Goal: Task Accomplishment & Management: Manage account settings

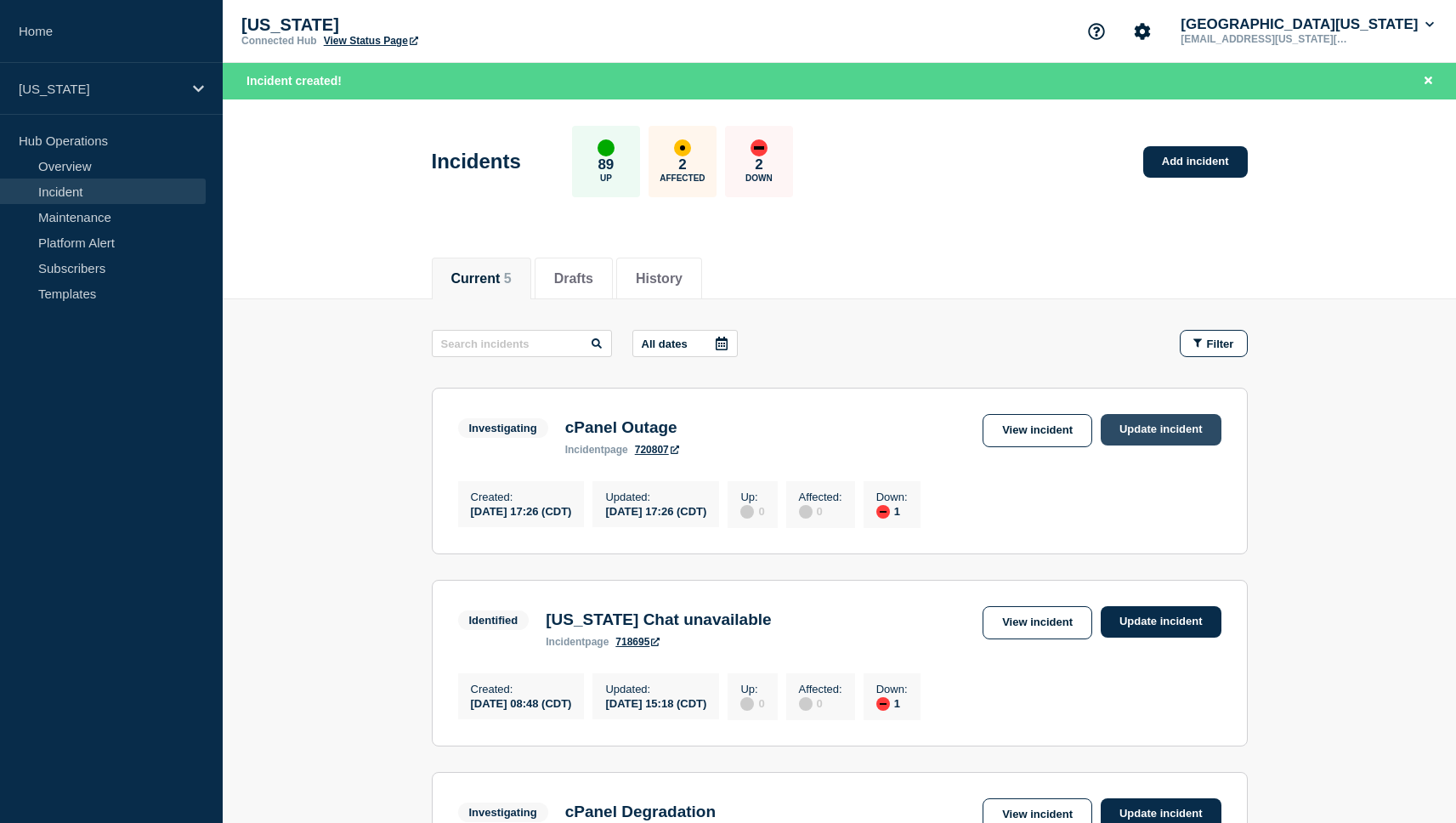
click at [1161, 431] on link "Update incident" at bounding box center [1161, 429] width 120 height 31
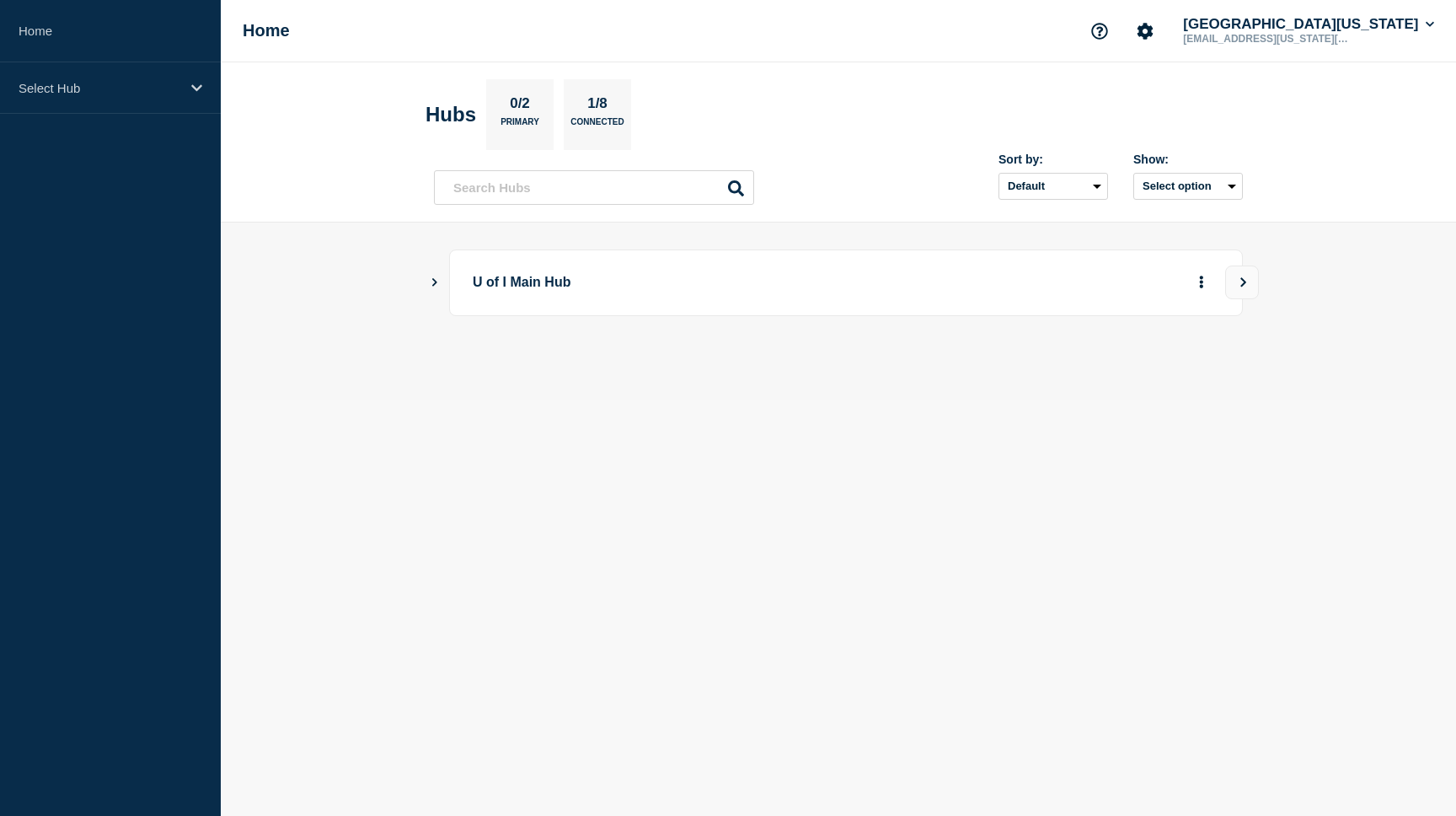
click at [434, 281] on icon "Show Connected Hubs" at bounding box center [434, 281] width 11 height 8
click at [1125, 372] on button "See overview" at bounding box center [1143, 367] width 89 height 34
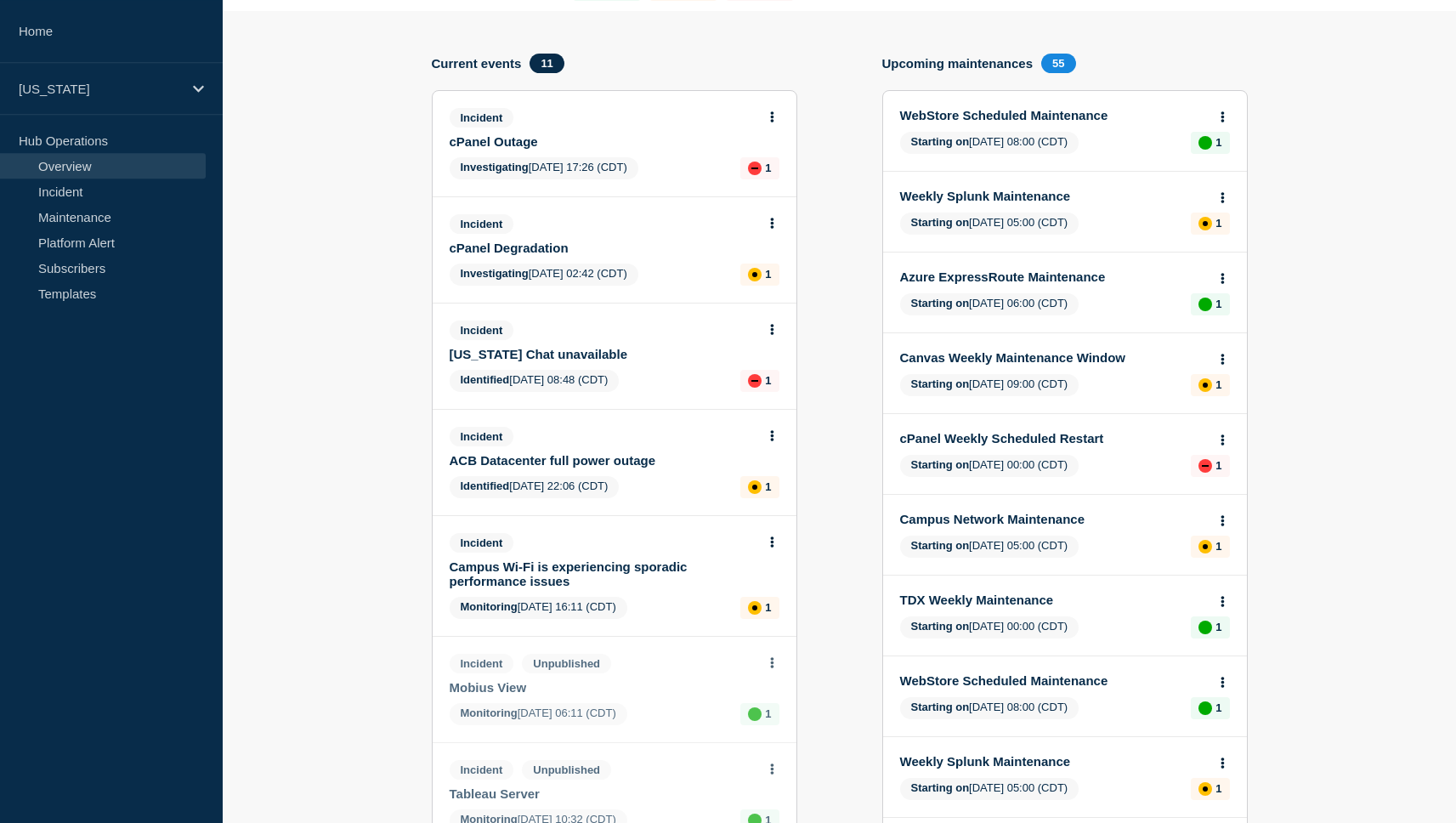
scroll to position [154, 0]
click at [499, 149] on link "cPanel Outage" at bounding box center [603, 142] width 307 height 14
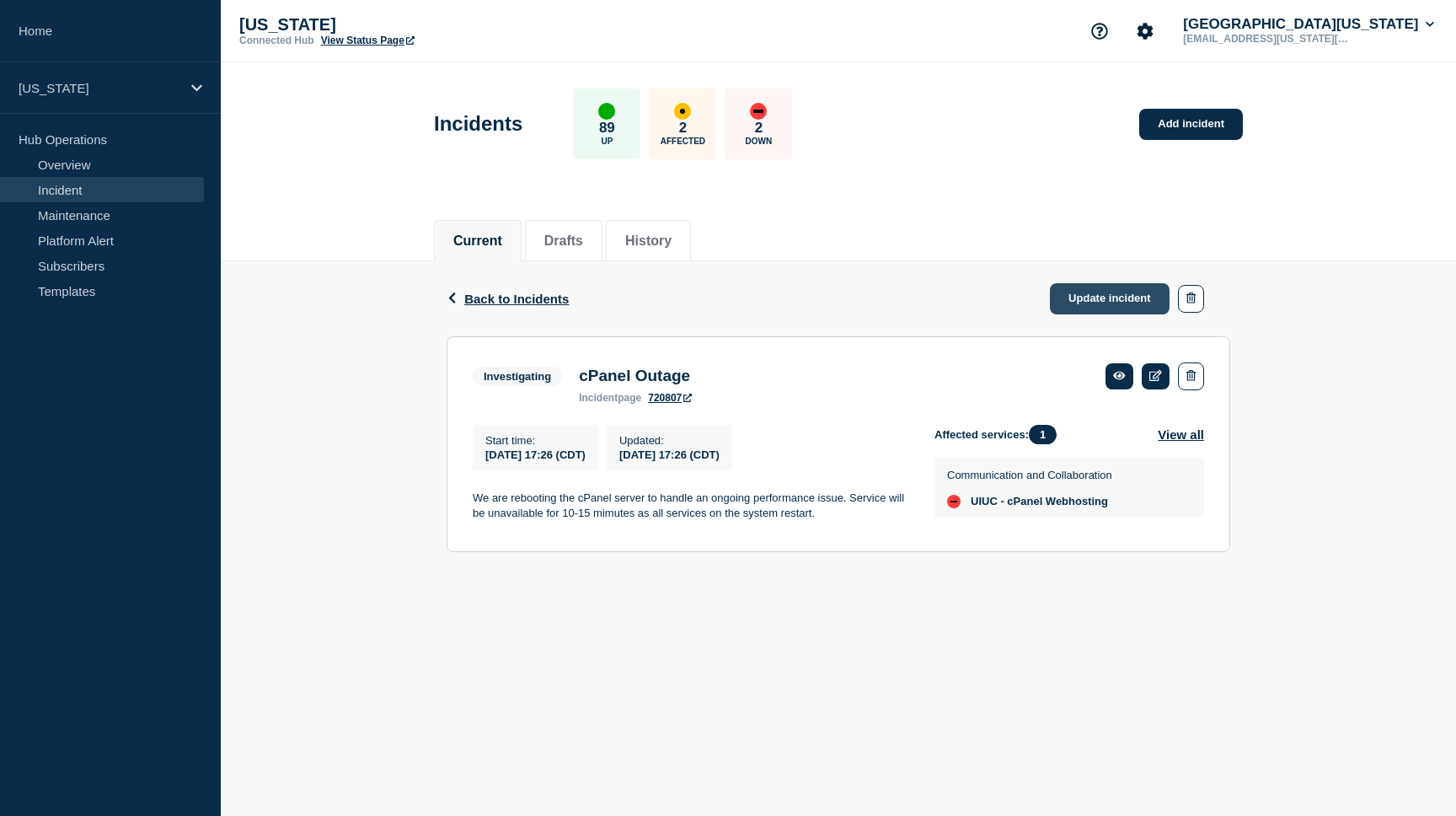
click at [1107, 296] on link "Update incident" at bounding box center [1109, 298] width 119 height 31
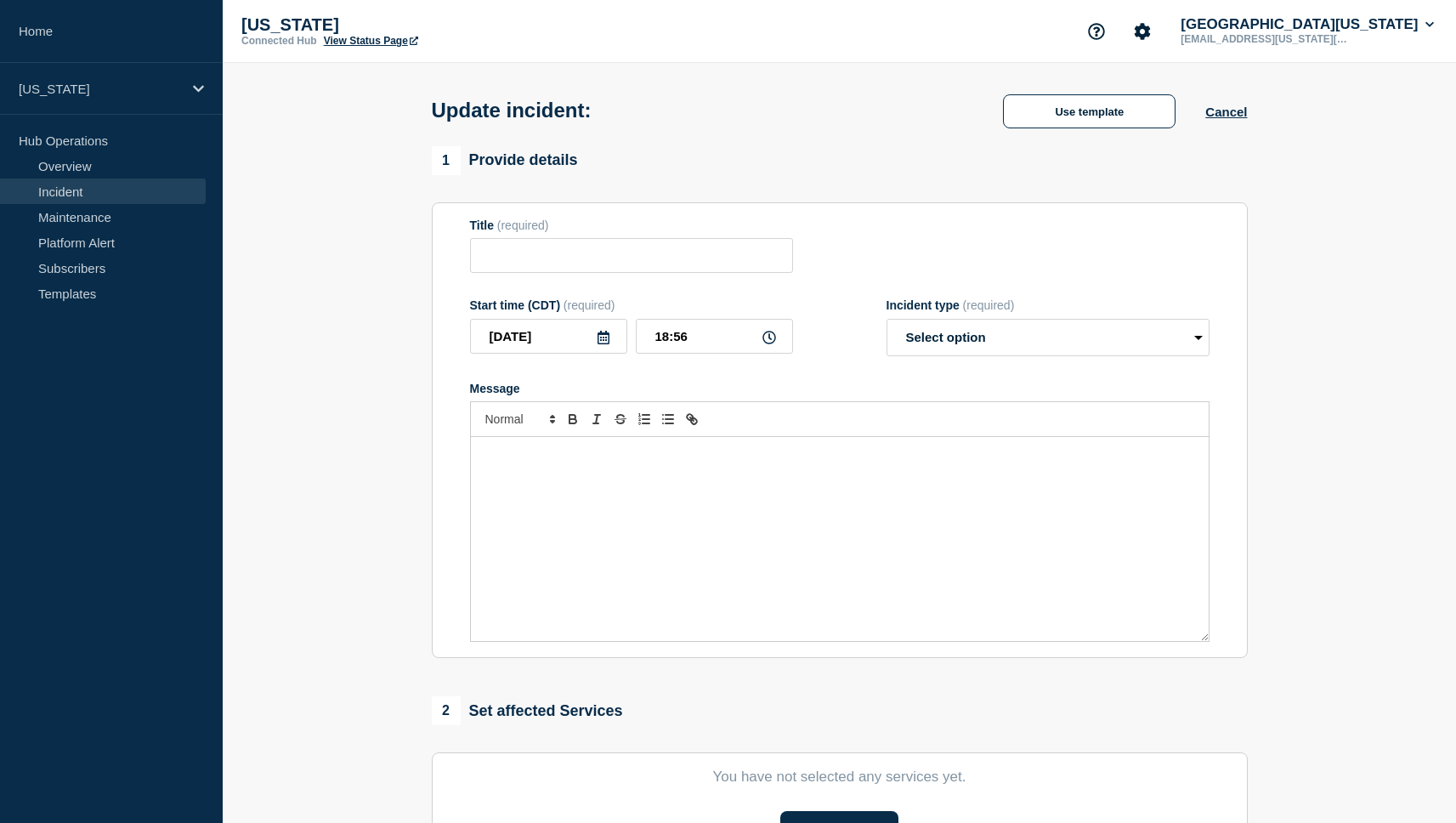
type input "cPanel Outage"
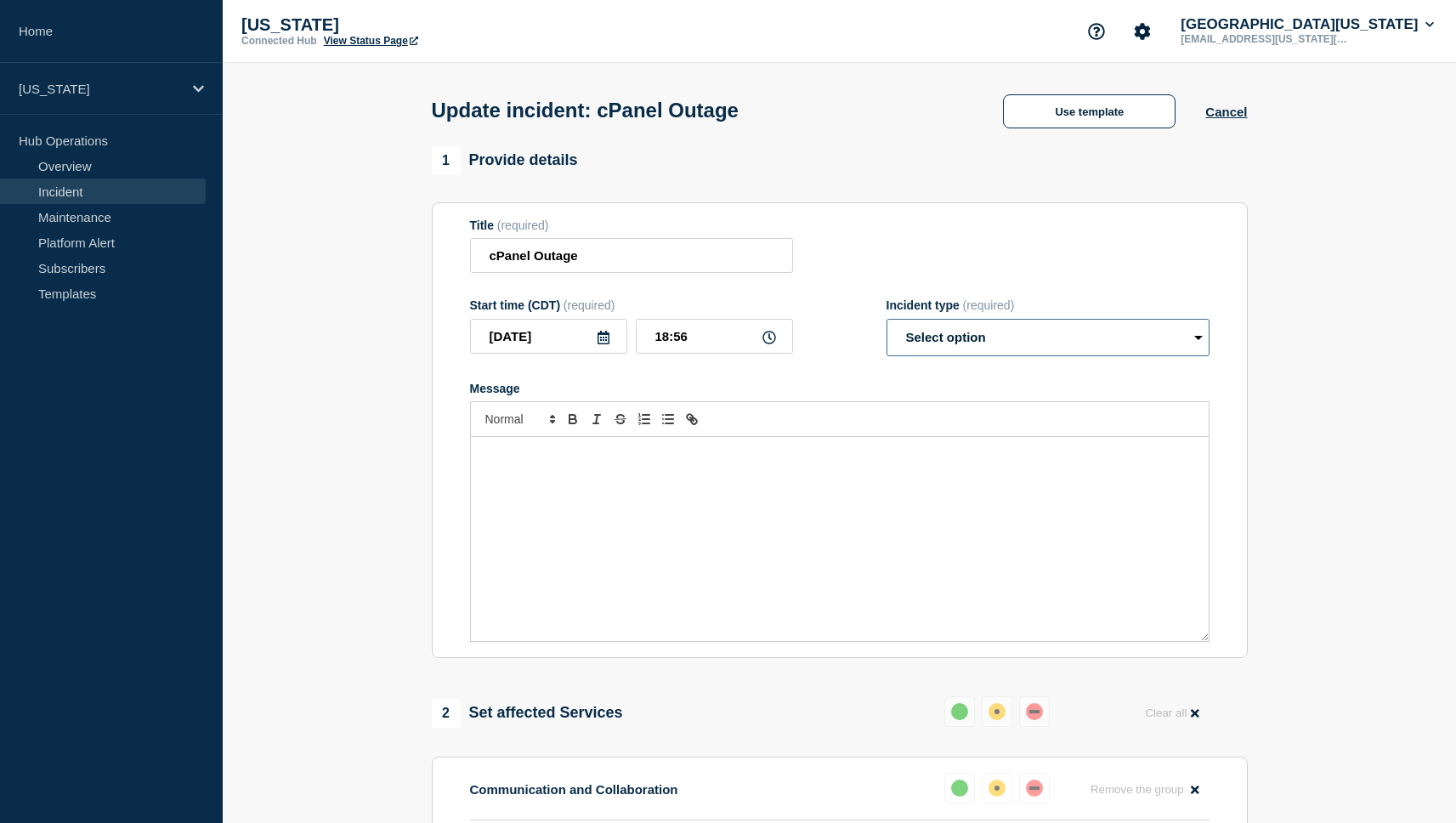
select select "investigating"
click option "Investigating" at bounding box center [0, 0] width 0 height 0
click at [859, 506] on div "Message" at bounding box center [840, 539] width 737 height 204
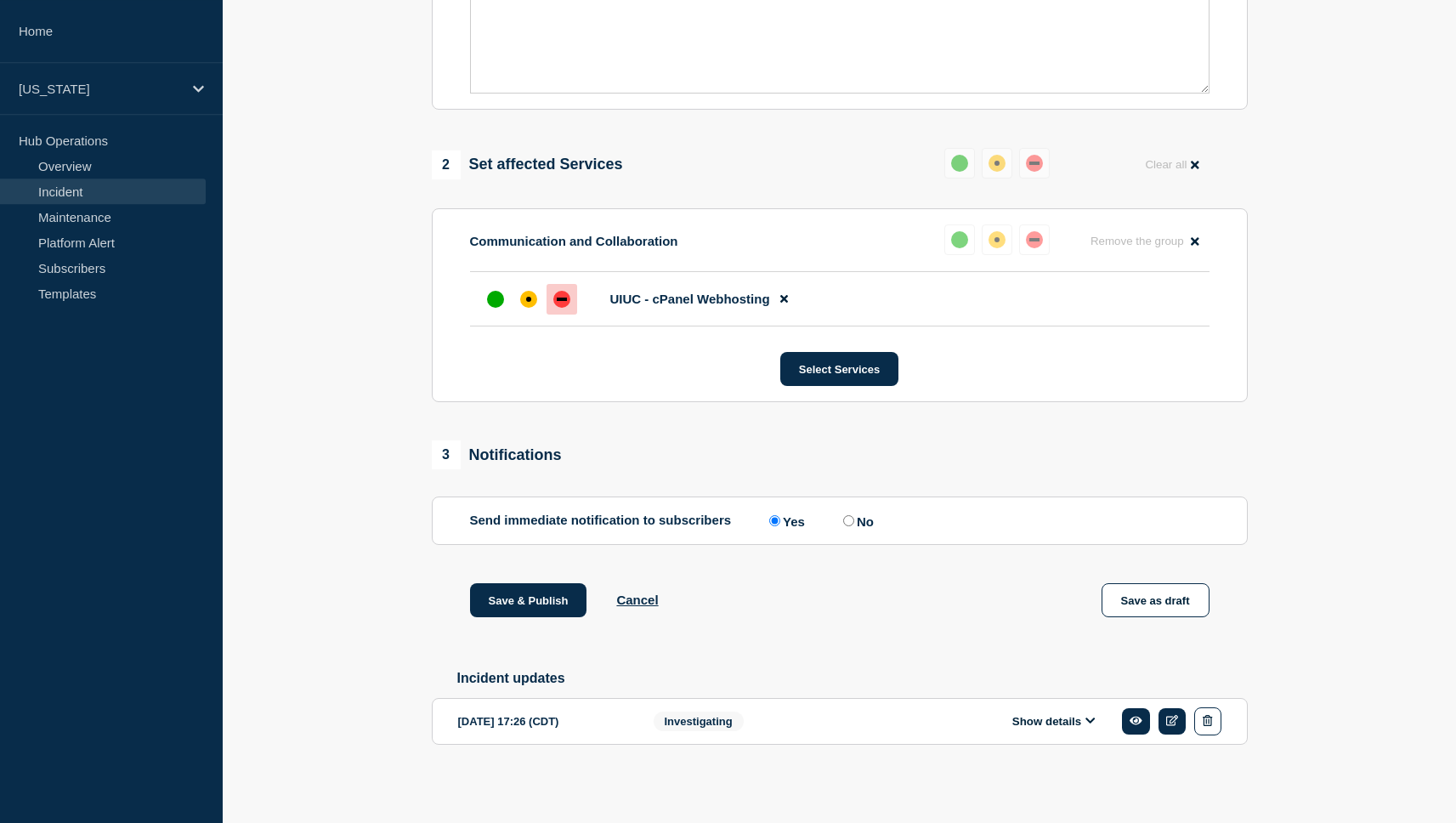
scroll to position [546, 0]
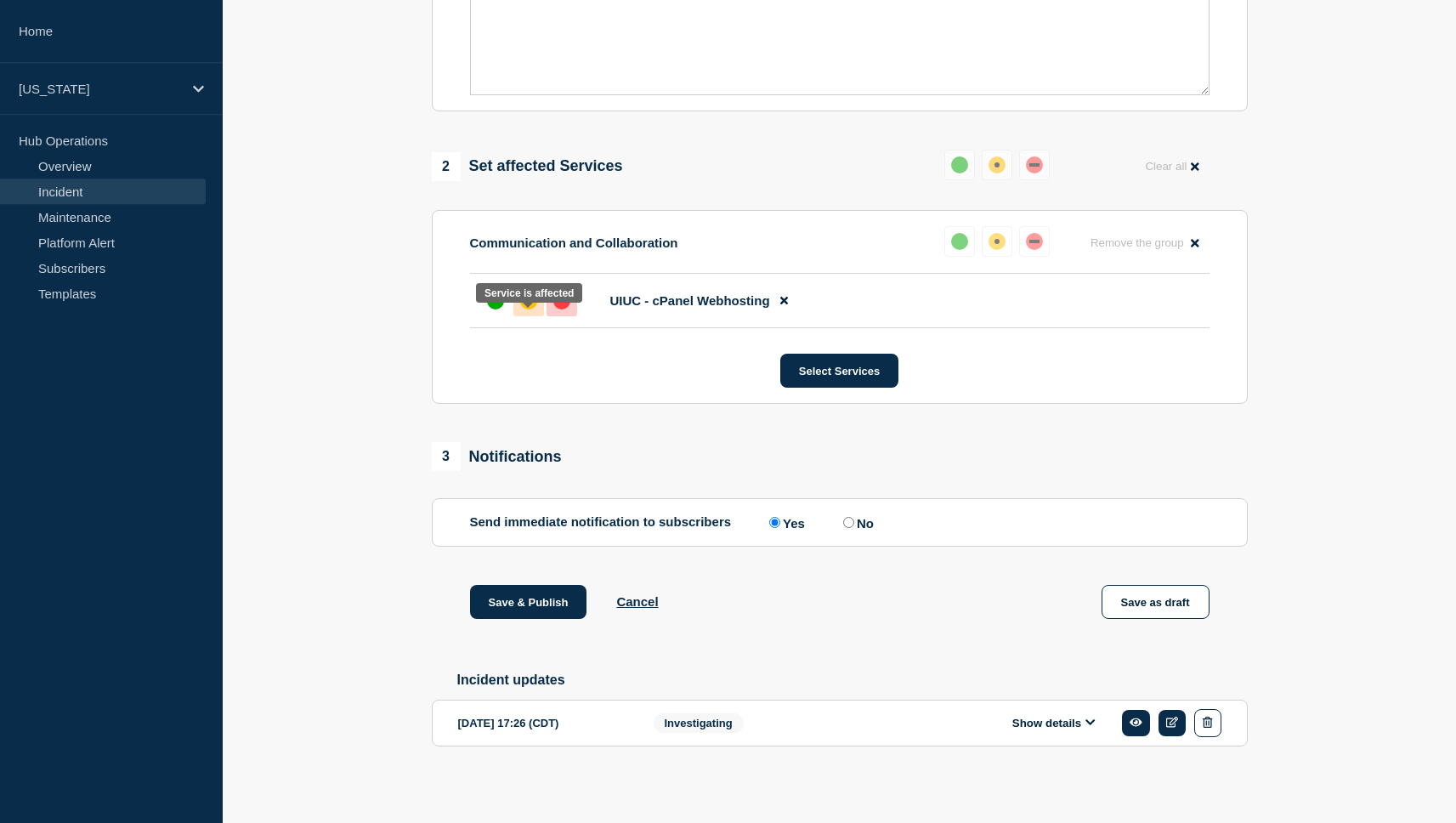
click at [524, 309] on div "affected" at bounding box center [529, 301] width 17 height 17
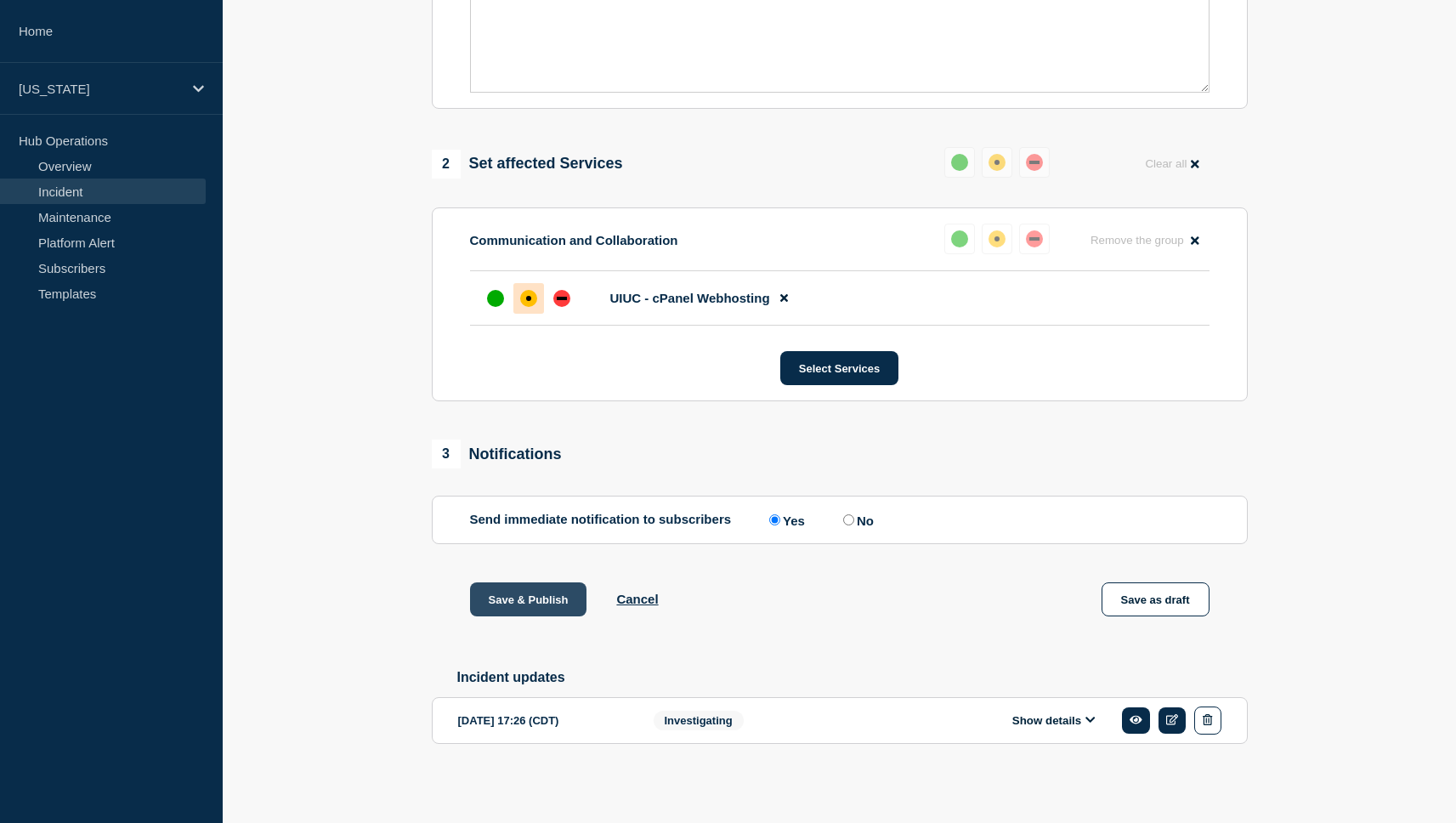
click at [514, 597] on button "Save & Publish" at bounding box center [529, 599] width 118 height 34
